Goal: Navigation & Orientation: Find specific page/section

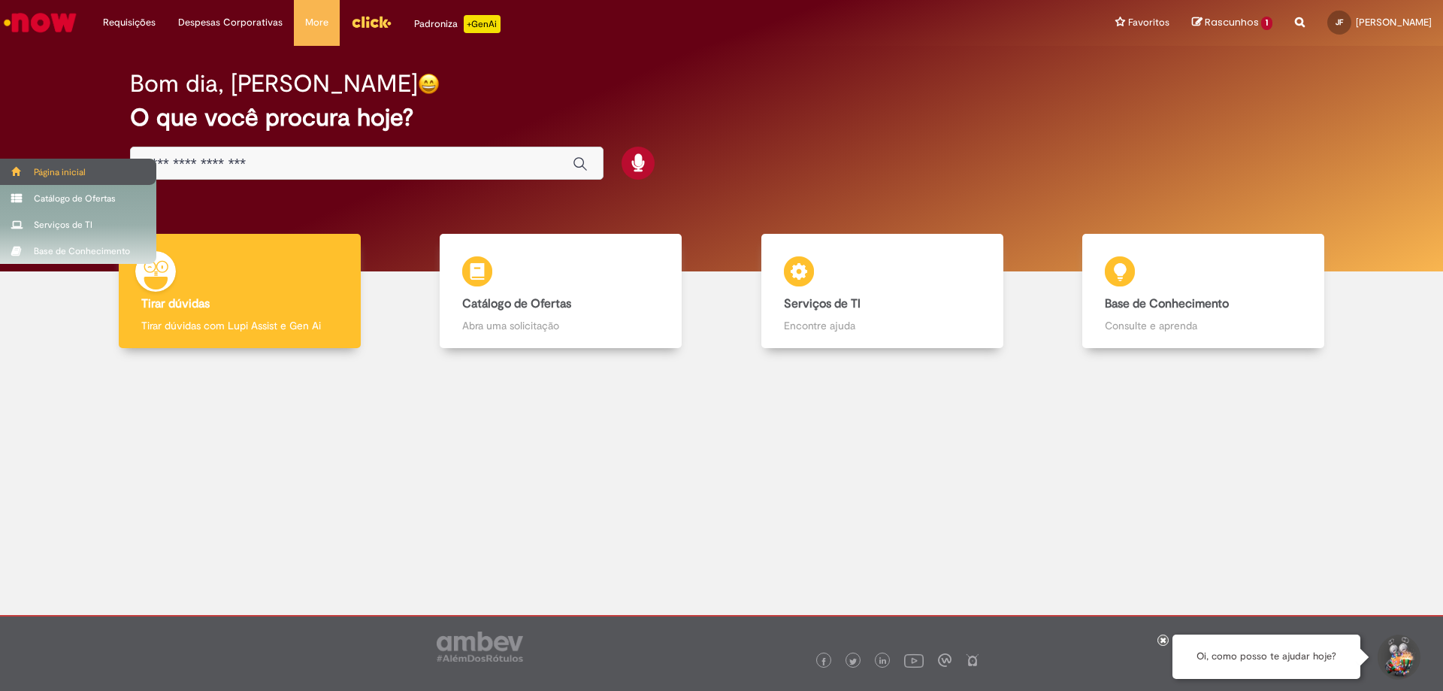
click at [14, 170] on span at bounding box center [16, 171] width 11 height 9
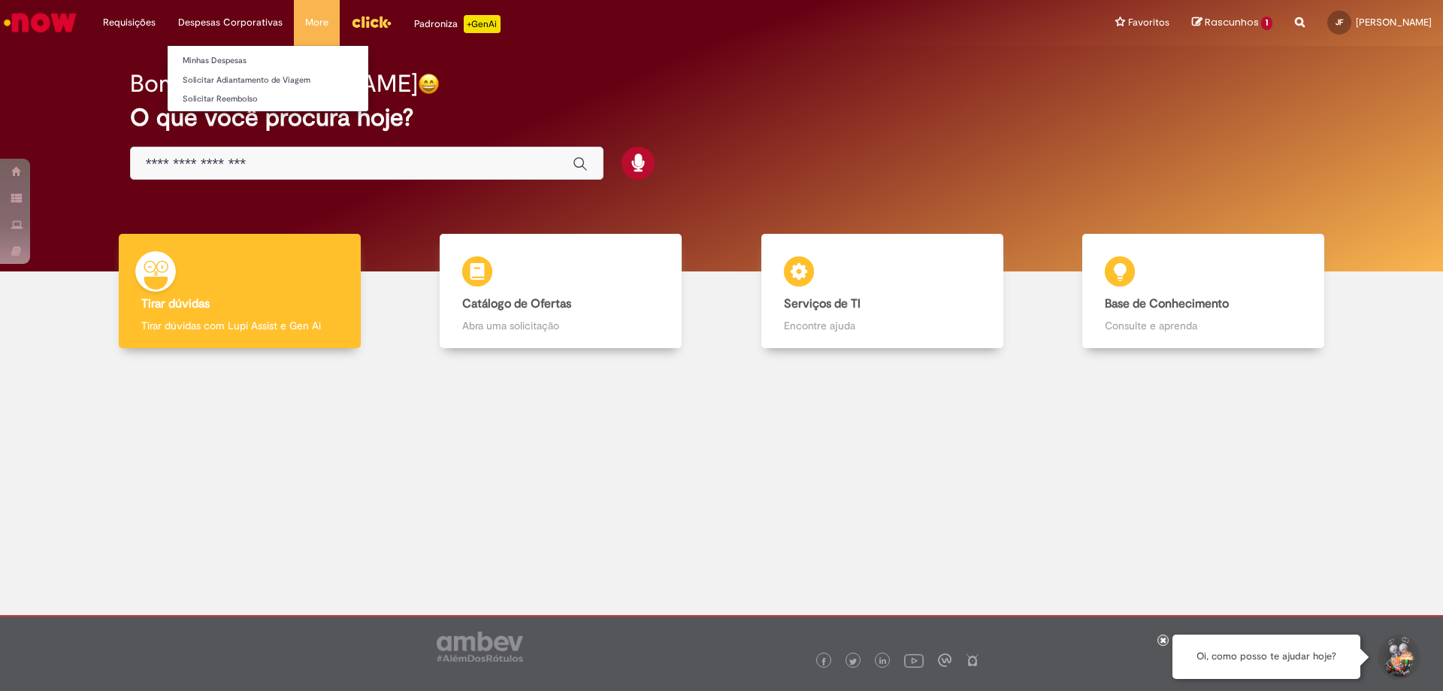
click at [227, 20] on li "Despesas Corporativas Minhas Despesas Solicitar Adiantamento de Viagem Solicita…" at bounding box center [230, 22] width 127 height 45
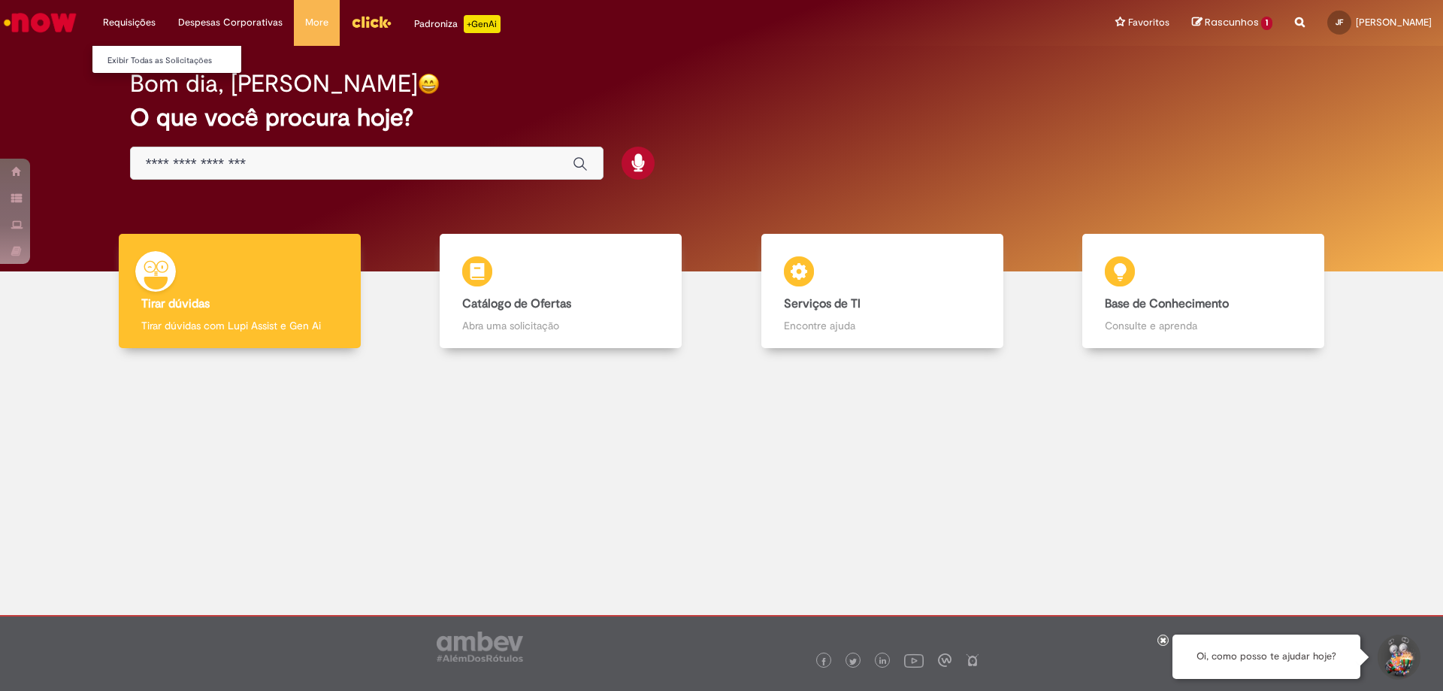
click at [130, 21] on li "Requisições Exibir Todas as Solicitações" at bounding box center [129, 22] width 75 height 45
click at [589, 92] on div "Bom dia, [PERSON_NAME]" at bounding box center [722, 84] width 1184 height 26
click at [429, 22] on div "Padroniza +GenAi" at bounding box center [457, 24] width 86 height 18
